Goal: Find specific page/section: Find specific page/section

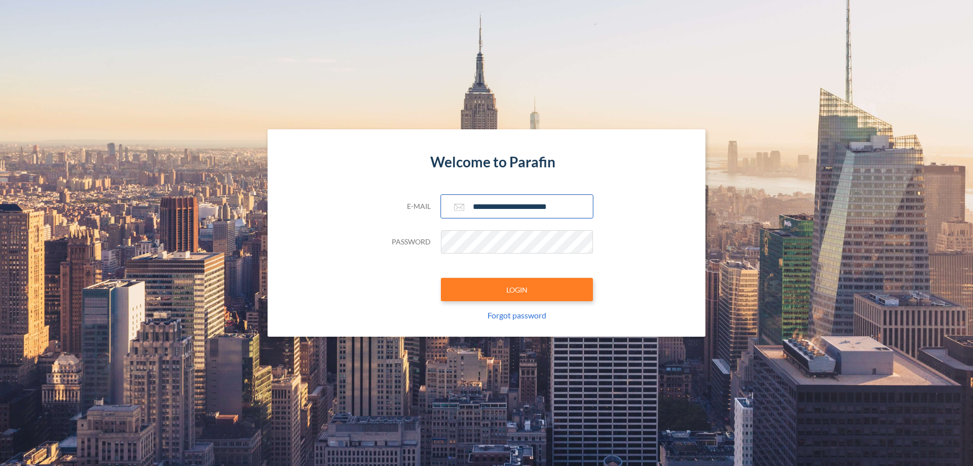
type input "**********"
click at [517, 289] on button "LOGIN" at bounding box center [517, 289] width 152 height 23
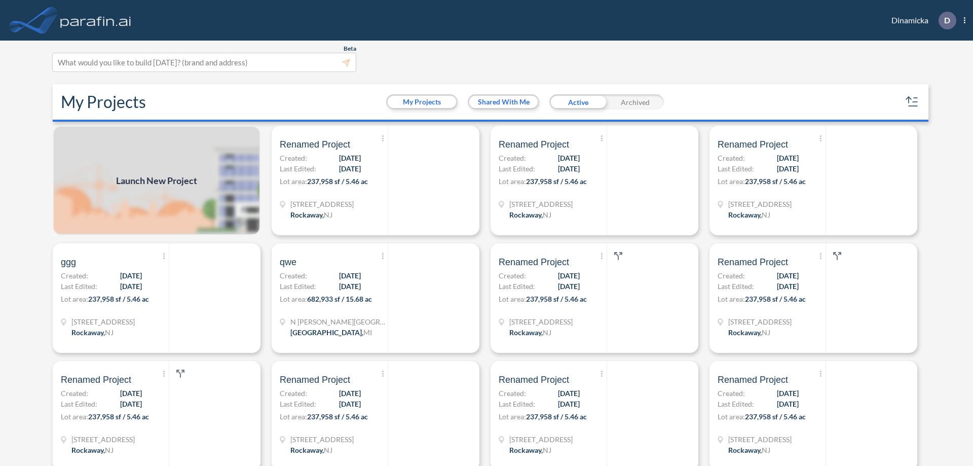
scroll to position [3, 0]
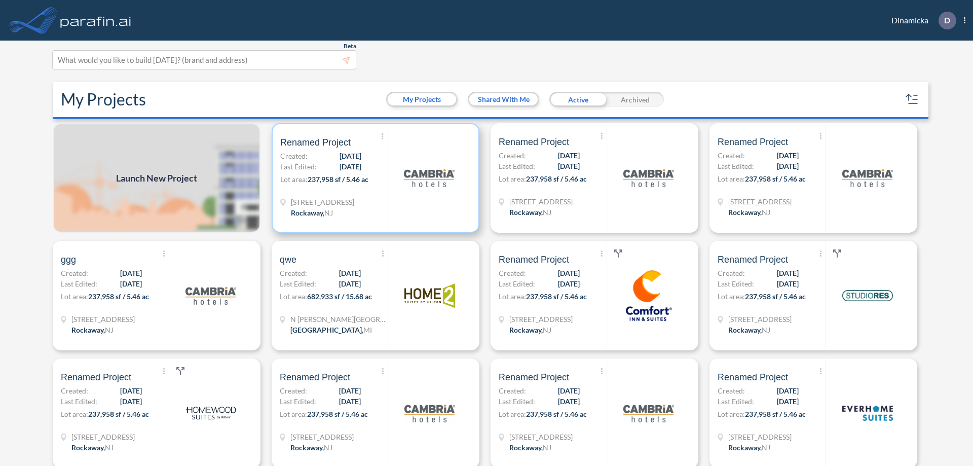
click at [373, 178] on p "Lot area: 237,958 sf / 5.46 ac" at bounding box center [333, 181] width 107 height 15
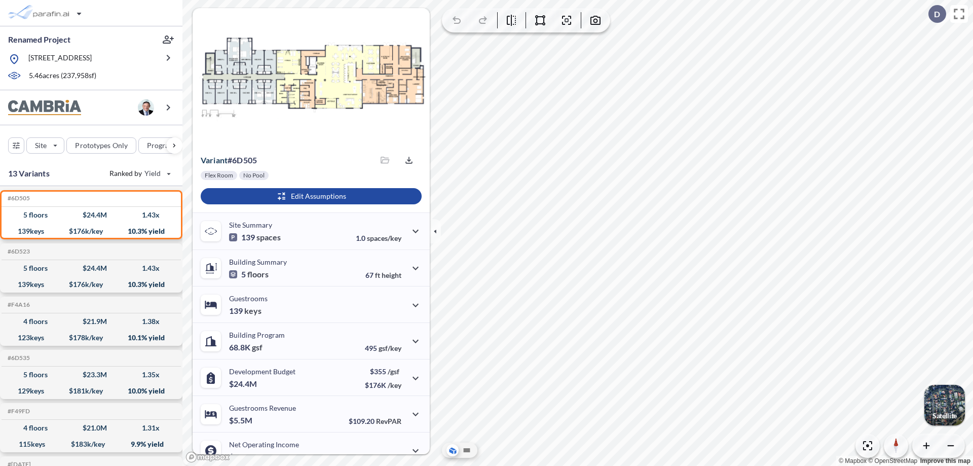
scroll to position [51, 0]
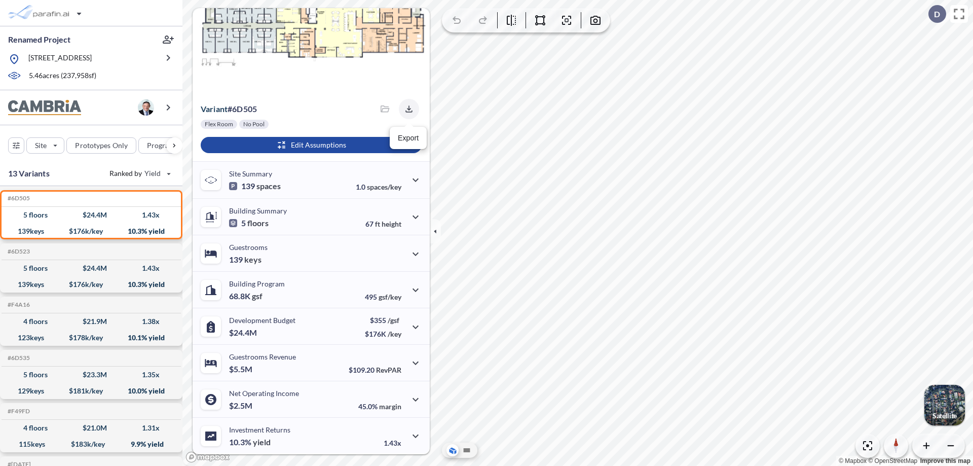
click at [406, 109] on icon "button" at bounding box center [408, 108] width 7 height 7
